Goal: Information Seeking & Learning: Learn about a topic

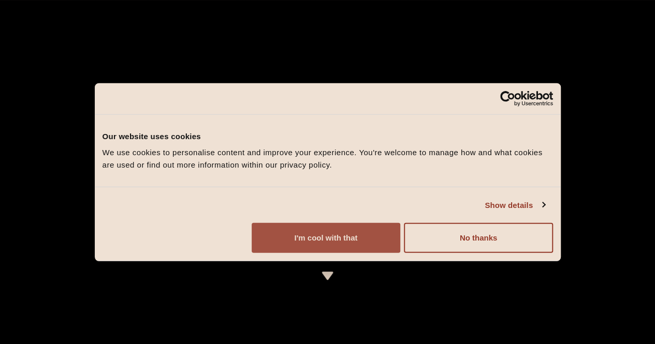
click at [400, 253] on button "I'm cool with that" at bounding box center [326, 238] width 149 height 30
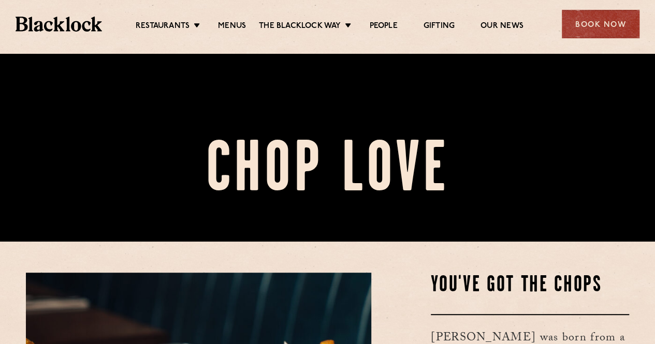
scroll to position [311, 0]
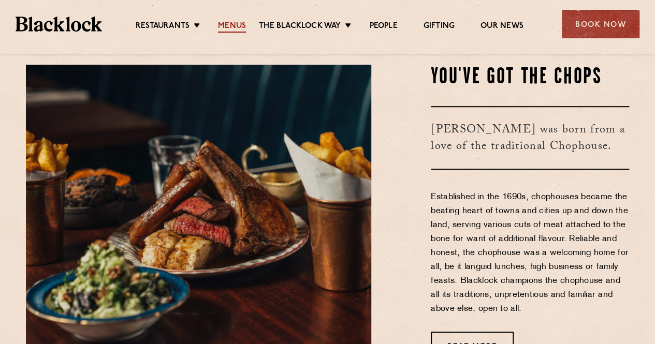
click at [230, 23] on link "Menus" at bounding box center [232, 26] width 28 height 11
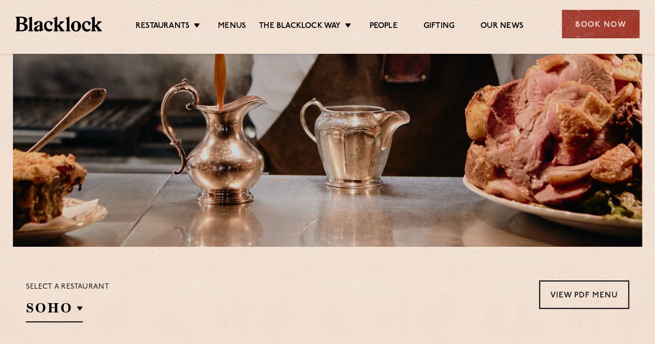
scroll to position [311, 0]
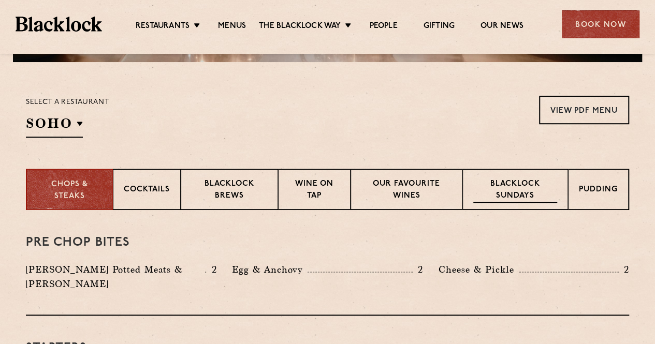
click at [527, 195] on p "Blacklock Sundays" at bounding box center [515, 191] width 84 height 24
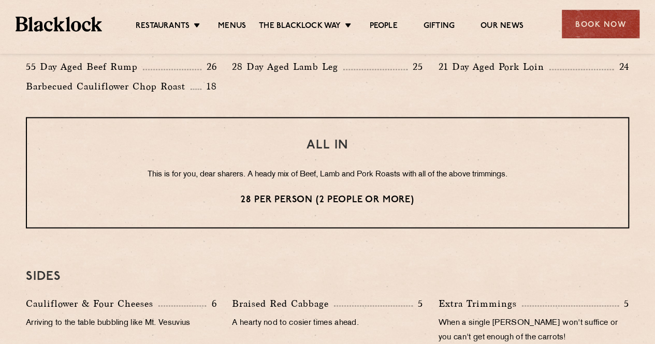
scroll to position [414, 0]
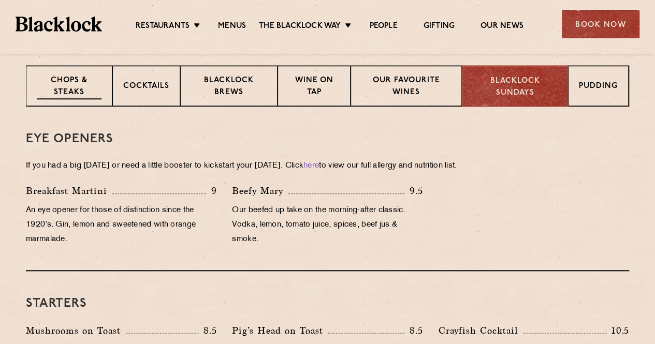
click at [47, 92] on p "Chops & Steaks" at bounding box center [69, 87] width 65 height 24
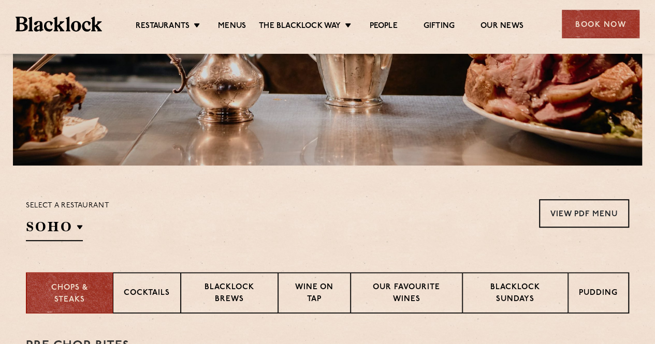
scroll to position [259, 0]
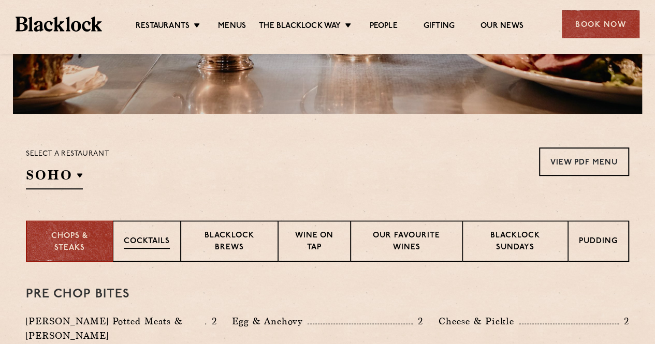
click at [153, 255] on div "Cocktails" at bounding box center [147, 241] width 68 height 41
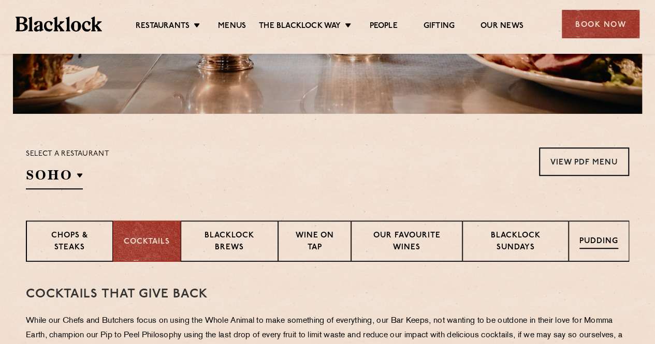
click at [594, 248] on p "Pudding" at bounding box center [599, 242] width 39 height 13
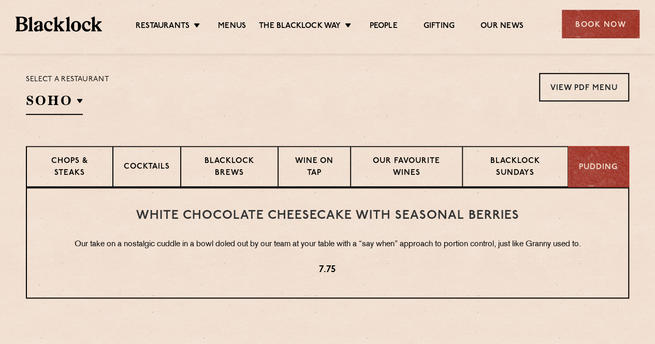
scroll to position [414, 0]
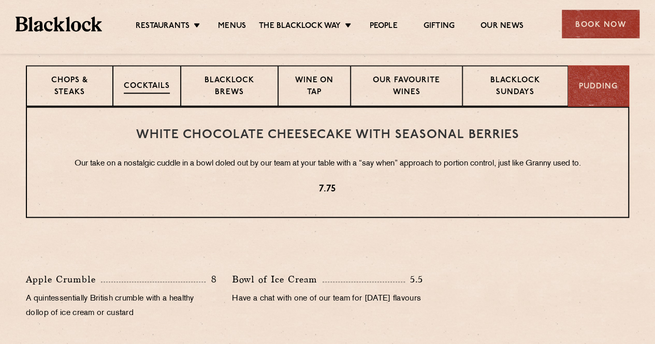
click at [168, 83] on p "Cocktails" at bounding box center [147, 87] width 46 height 13
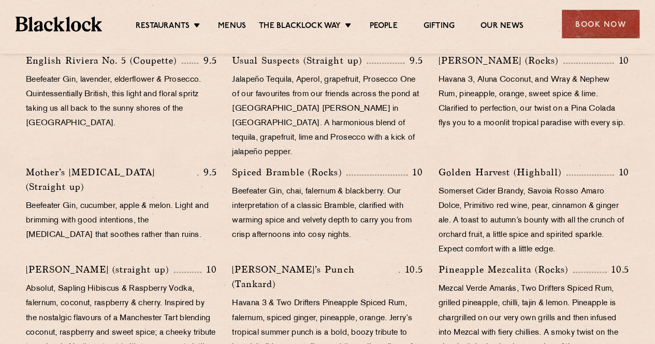
scroll to position [673, 0]
